Goal: Transaction & Acquisition: Purchase product/service

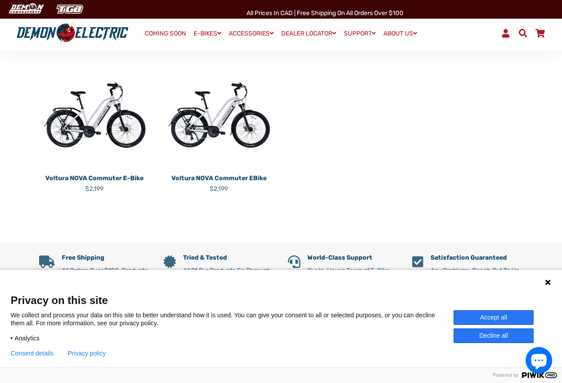
scroll to position [89, 0]
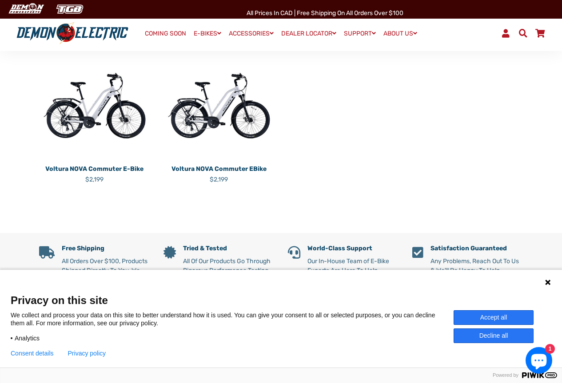
click at [549, 280] on icon at bounding box center [547, 282] width 5 height 5
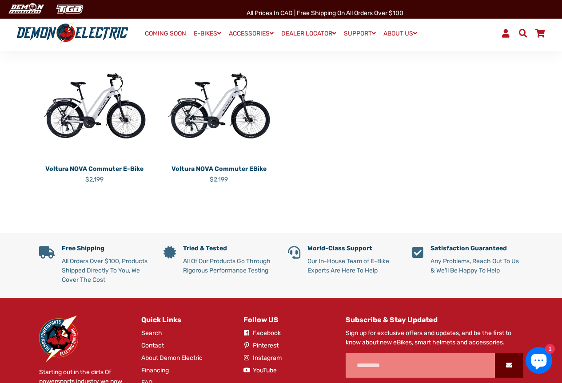
click at [111, 123] on img at bounding box center [94, 105] width 111 height 111
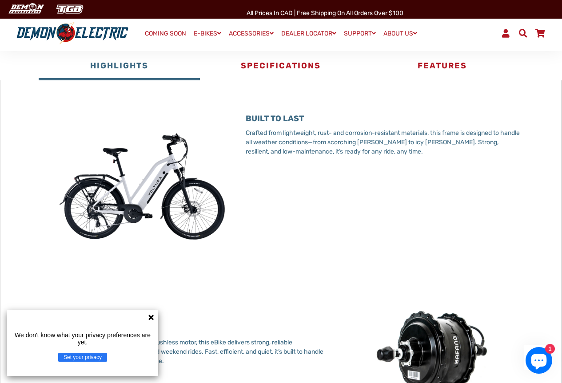
scroll to position [355, 0]
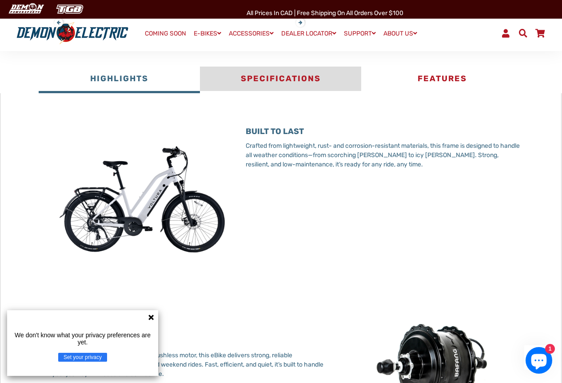
click at [304, 83] on button "Specifications" at bounding box center [280, 80] width 161 height 27
